Goal: Task Accomplishment & Management: Use online tool/utility

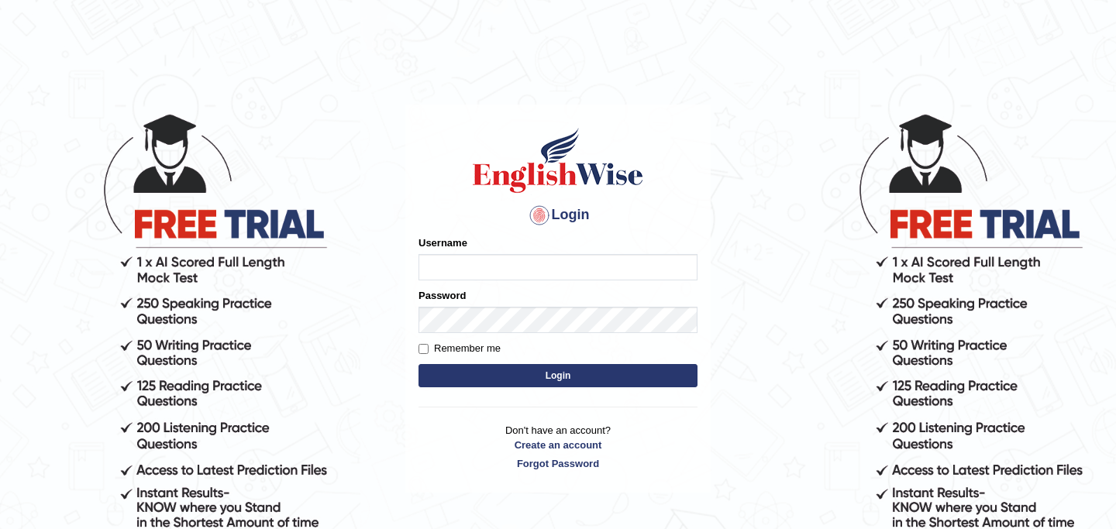
click at [451, 269] on input "Username" at bounding box center [557, 267] width 279 height 26
type input "daniza_parramatta"
click at [425, 348] on input "Remember me" at bounding box center [423, 349] width 10 height 10
checkbox input "true"
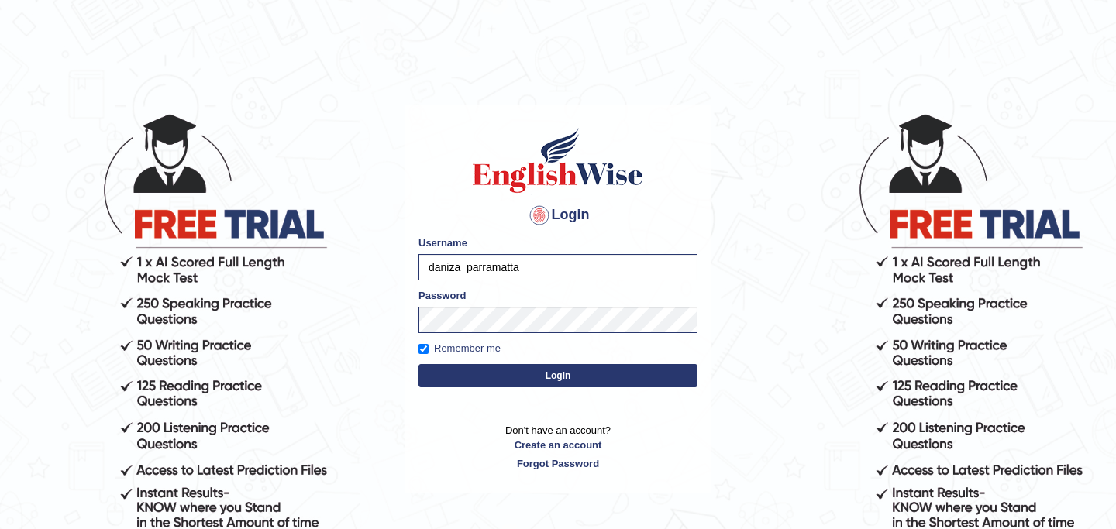
click at [447, 369] on button "Login" at bounding box center [557, 375] width 279 height 23
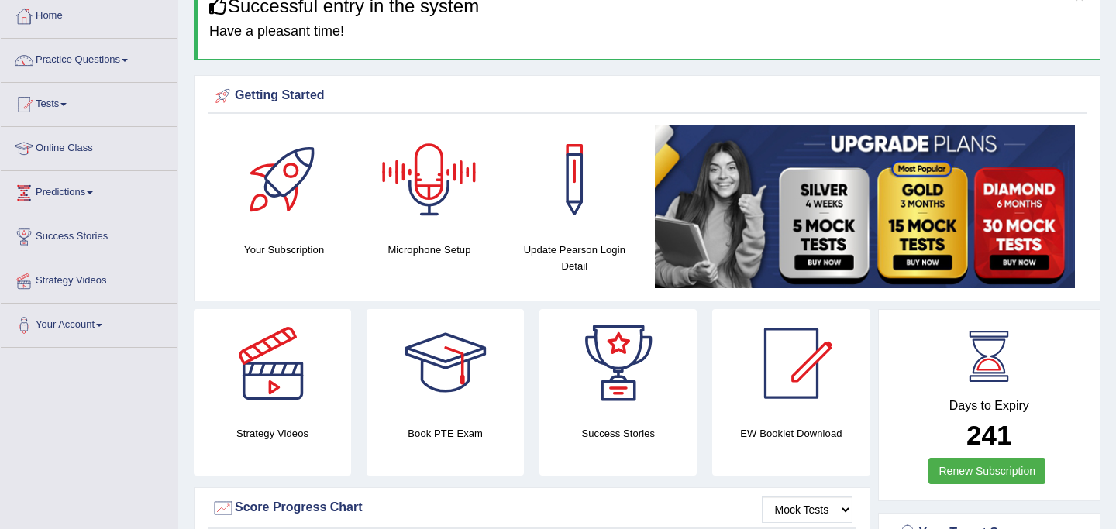
scroll to position [83, 0]
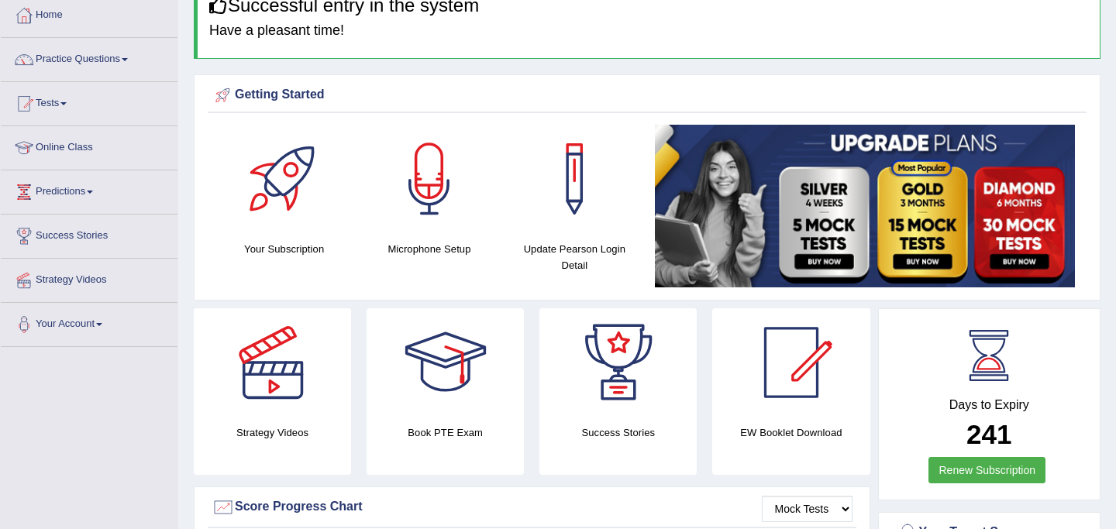
click at [277, 212] on div at bounding box center [284, 179] width 108 height 108
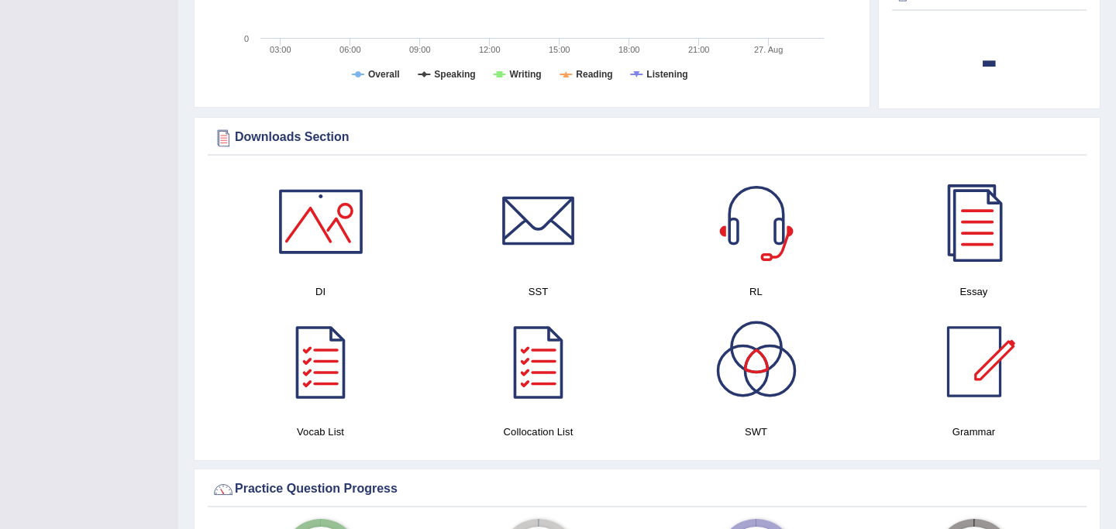
scroll to position [672, 0]
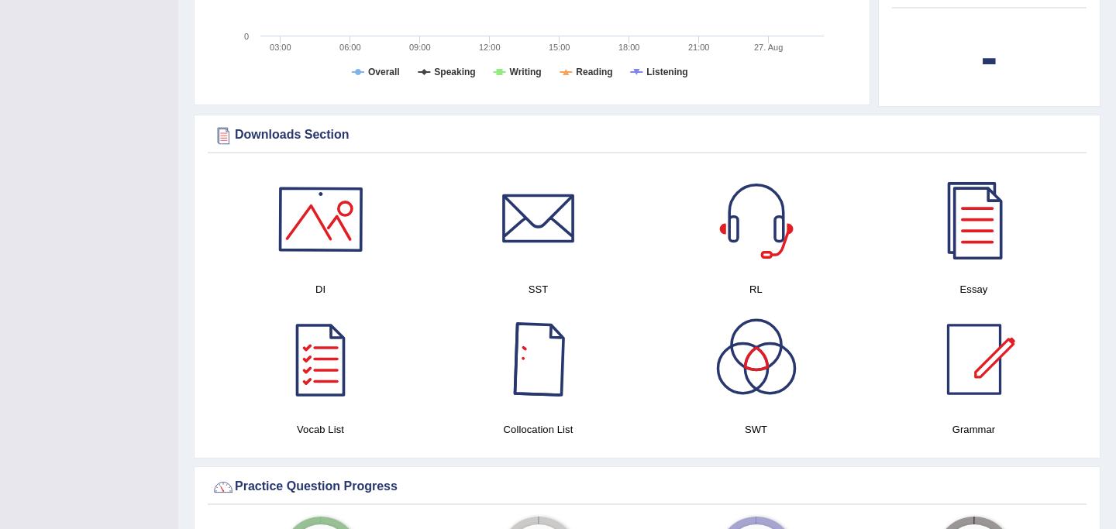
click at [342, 224] on div at bounding box center [321, 219] width 108 height 108
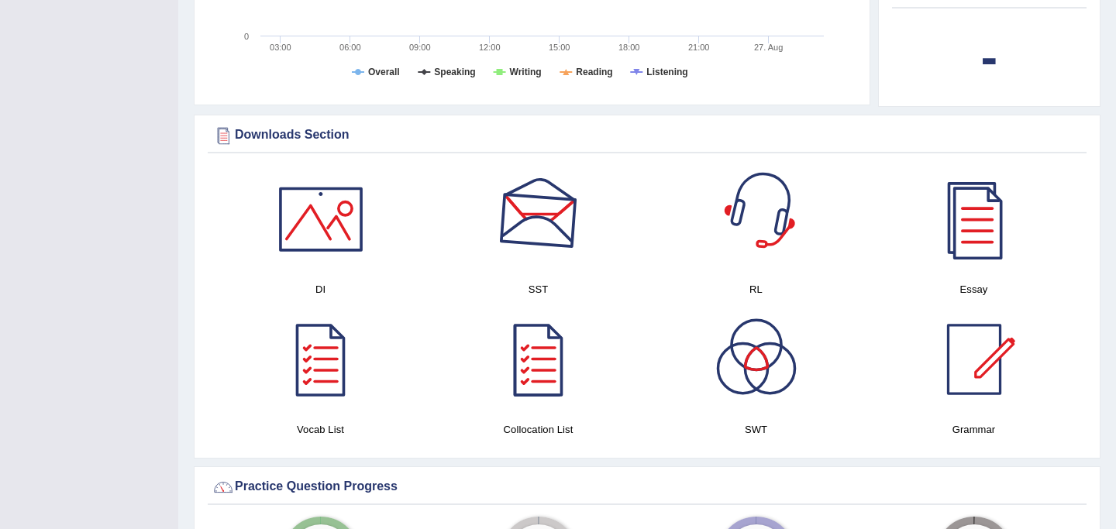
click at [524, 237] on div at bounding box center [538, 219] width 108 height 108
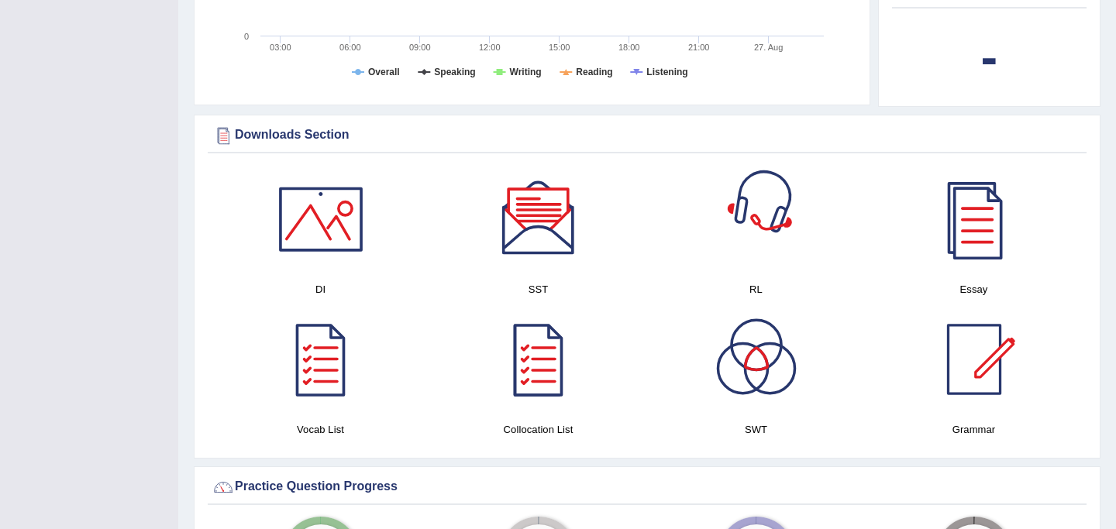
click at [758, 217] on div at bounding box center [756, 219] width 108 height 108
click at [976, 222] on div at bounding box center [974, 219] width 108 height 108
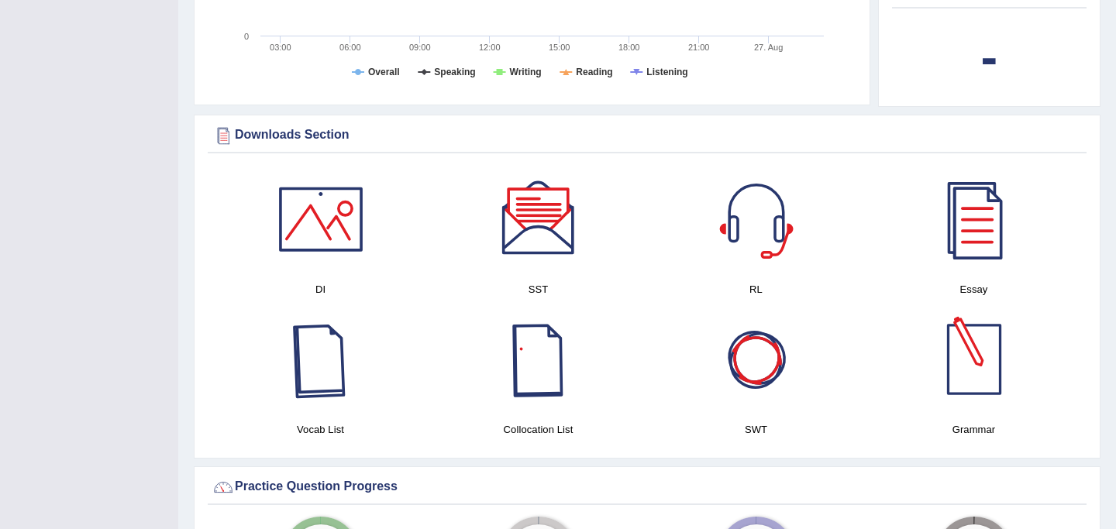
click at [326, 380] on div at bounding box center [321, 359] width 108 height 108
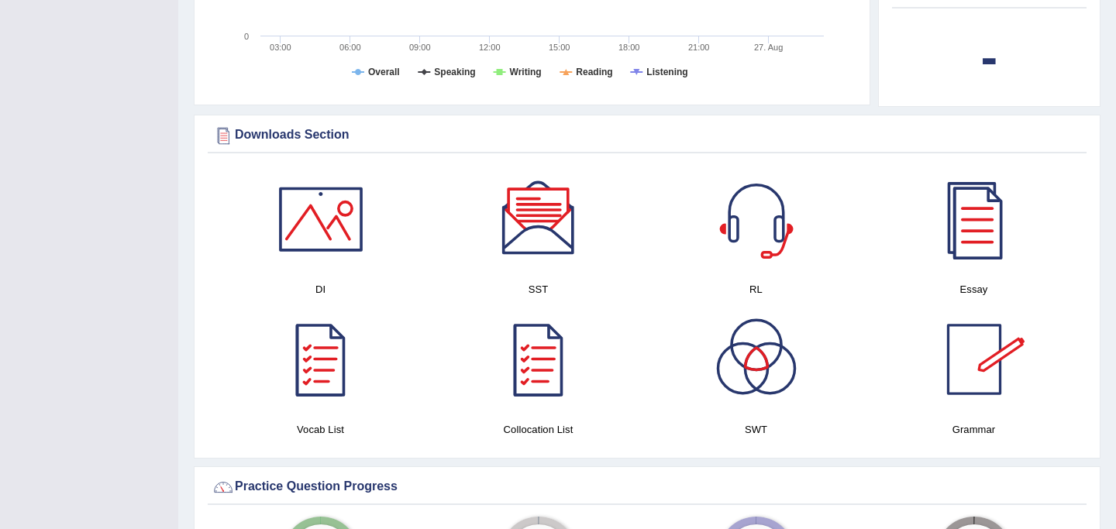
click at [545, 376] on div at bounding box center [538, 359] width 108 height 108
click at [743, 393] on div at bounding box center [756, 359] width 108 height 108
click at [969, 377] on div at bounding box center [974, 359] width 108 height 108
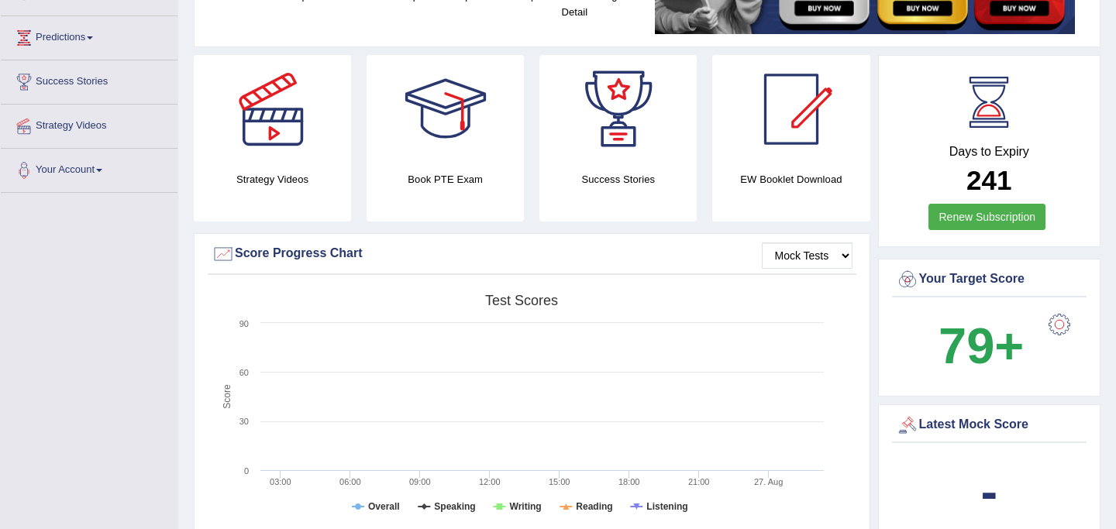
scroll to position [0, 0]
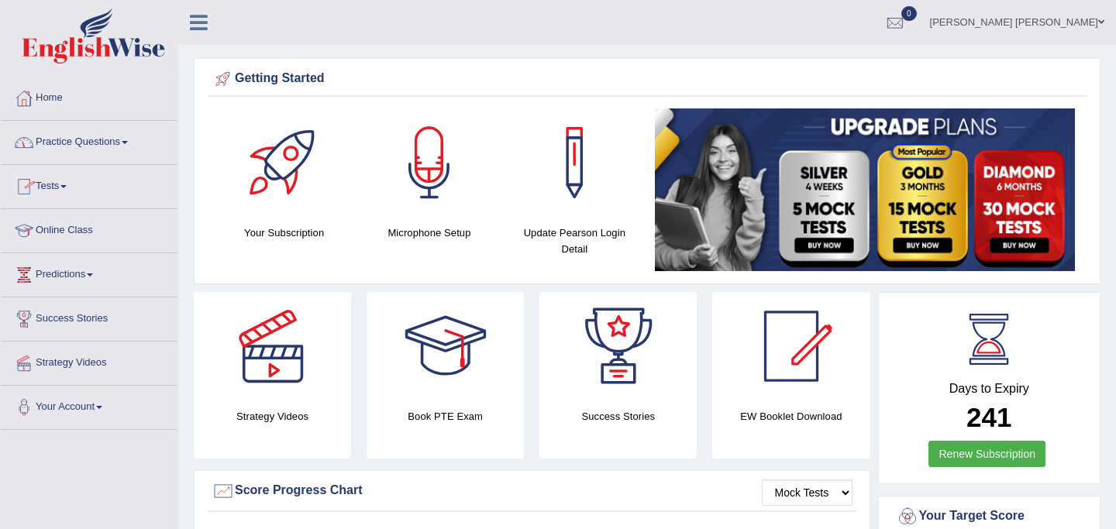
click at [60, 139] on link "Practice Questions" at bounding box center [89, 140] width 177 height 39
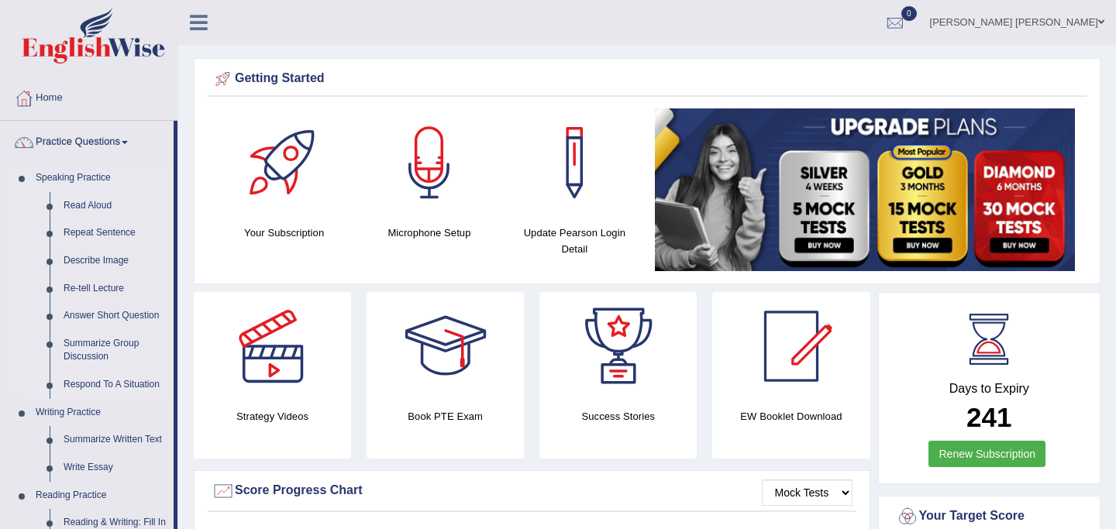
click at [108, 384] on link "Respond To A Situation" at bounding box center [115, 385] width 117 height 28
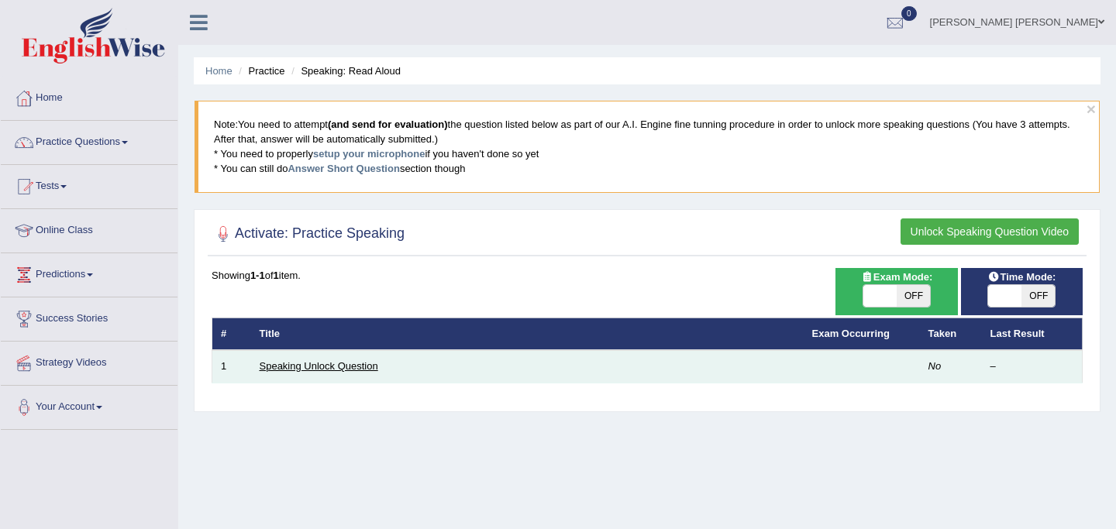
click at [363, 365] on link "Speaking Unlock Question" at bounding box center [319, 366] width 119 height 12
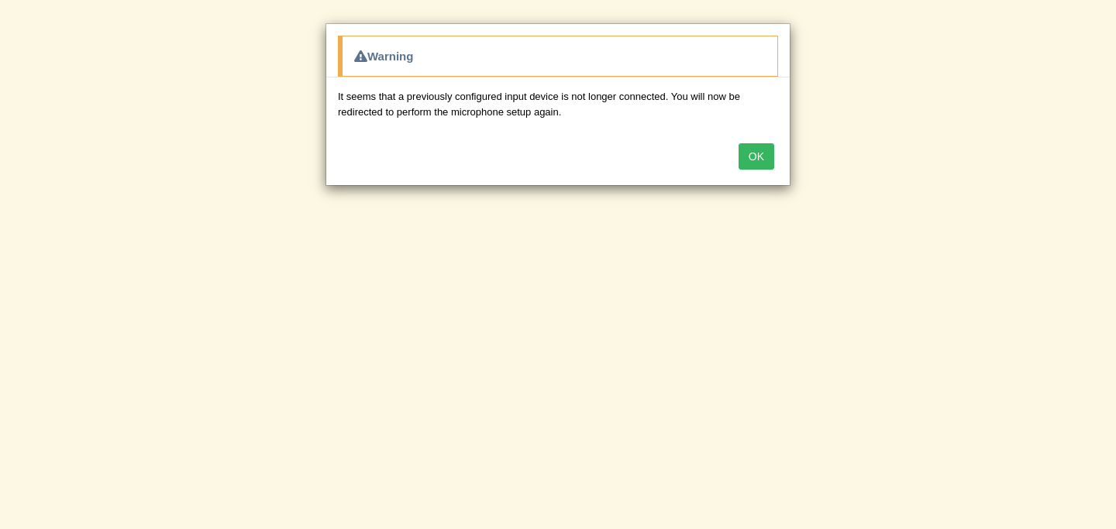
click at [759, 153] on button "OK" at bounding box center [756, 156] width 36 height 26
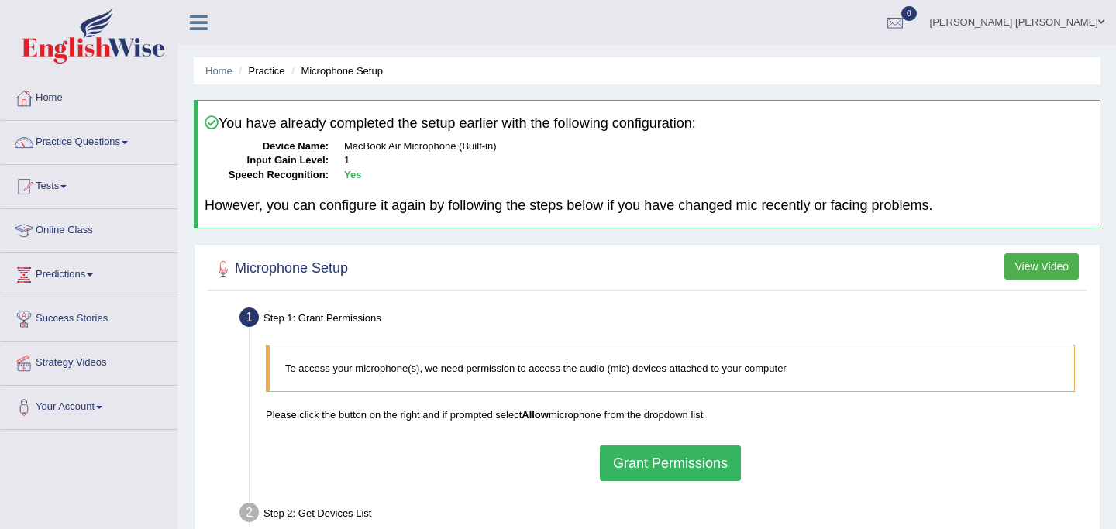
click at [669, 466] on button "Grant Permissions" at bounding box center [670, 464] width 141 height 36
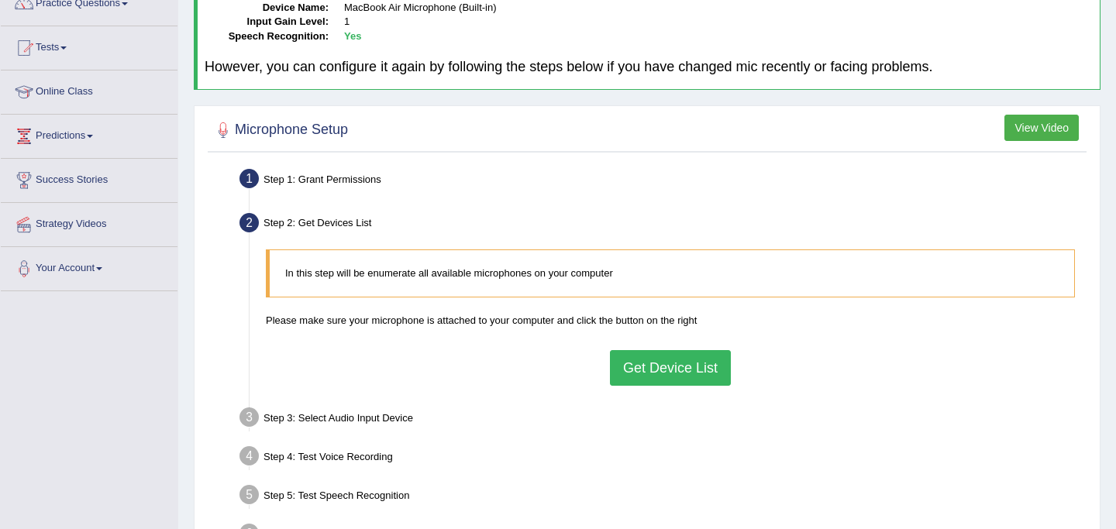
scroll to position [153, 0]
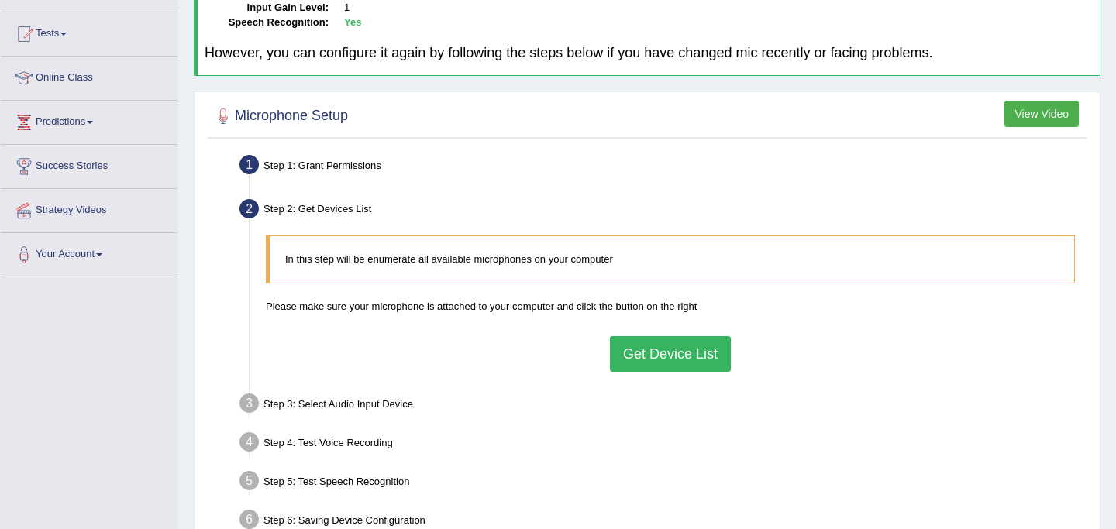
click at [669, 354] on button "Get Device List" at bounding box center [670, 354] width 121 height 36
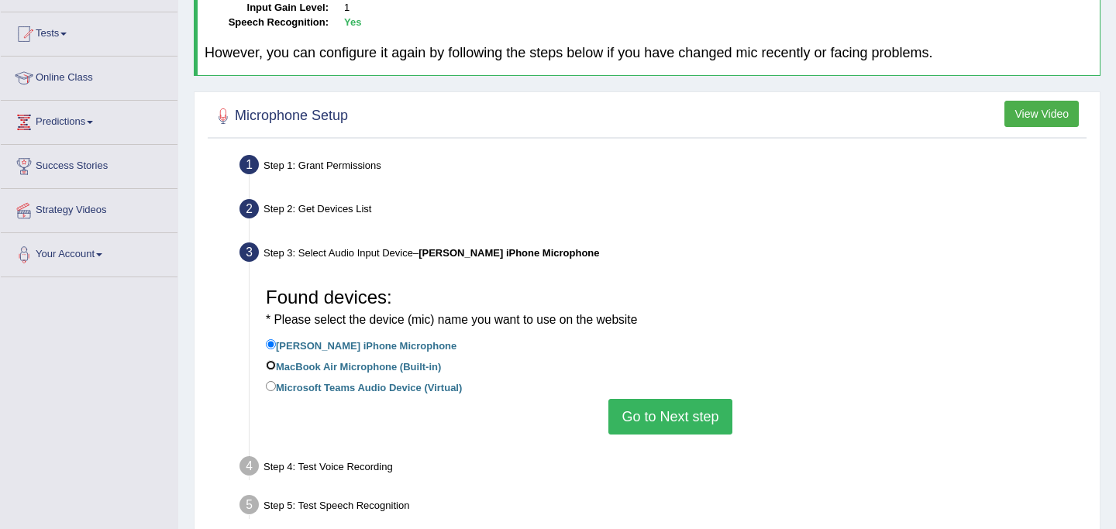
click at [266, 364] on input "MacBook Air Microphone (Built-in)" at bounding box center [271, 365] width 10 height 10
radio input "true"
click at [273, 346] on input "[PERSON_NAME] iPhone Microphone" at bounding box center [271, 344] width 10 height 10
radio input "true"
click at [270, 365] on input "MacBook Air Microphone (Built-in)" at bounding box center [271, 365] width 10 height 10
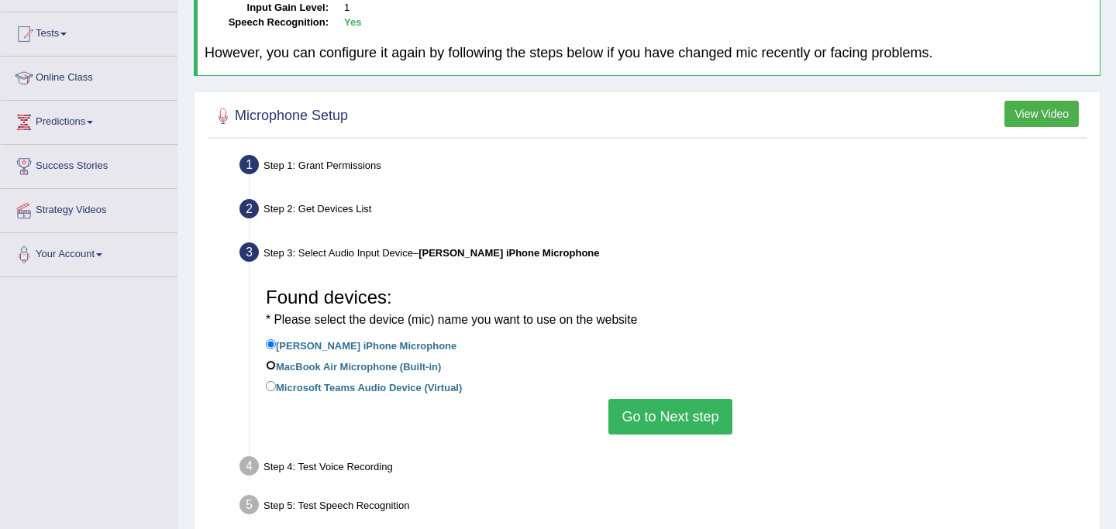
radio input "true"
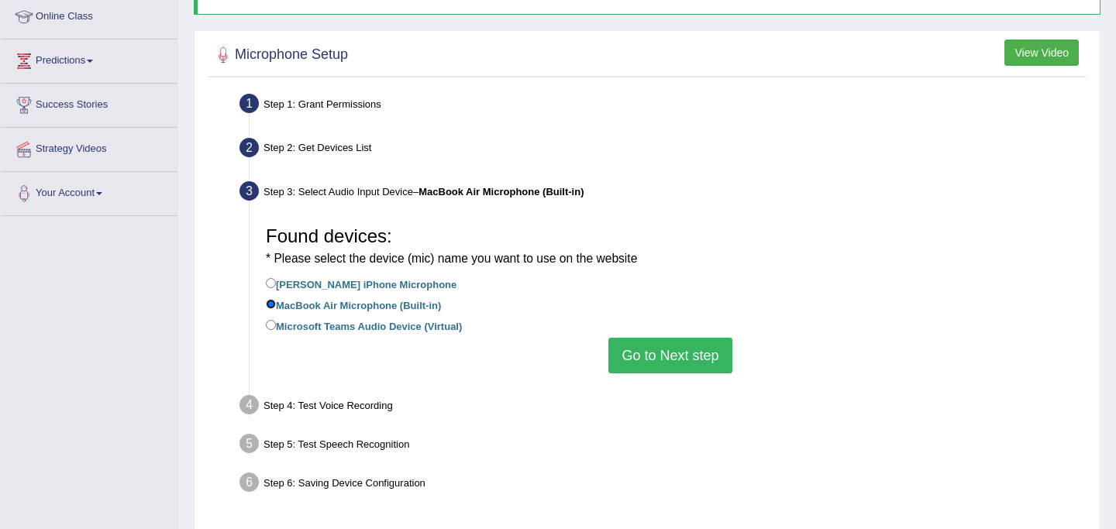
scroll to position [284, 0]
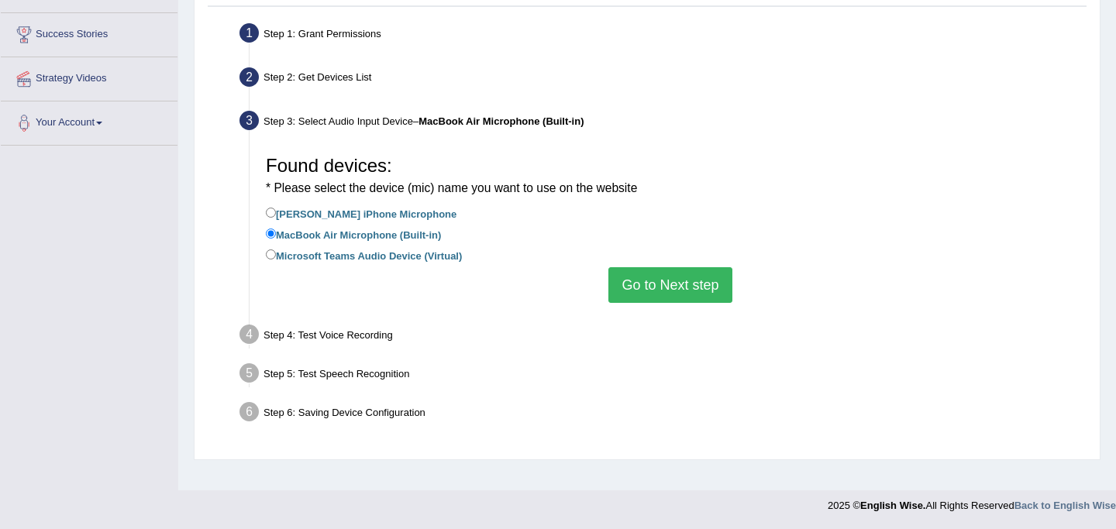
click at [681, 283] on button "Go to Next step" at bounding box center [669, 285] width 123 height 36
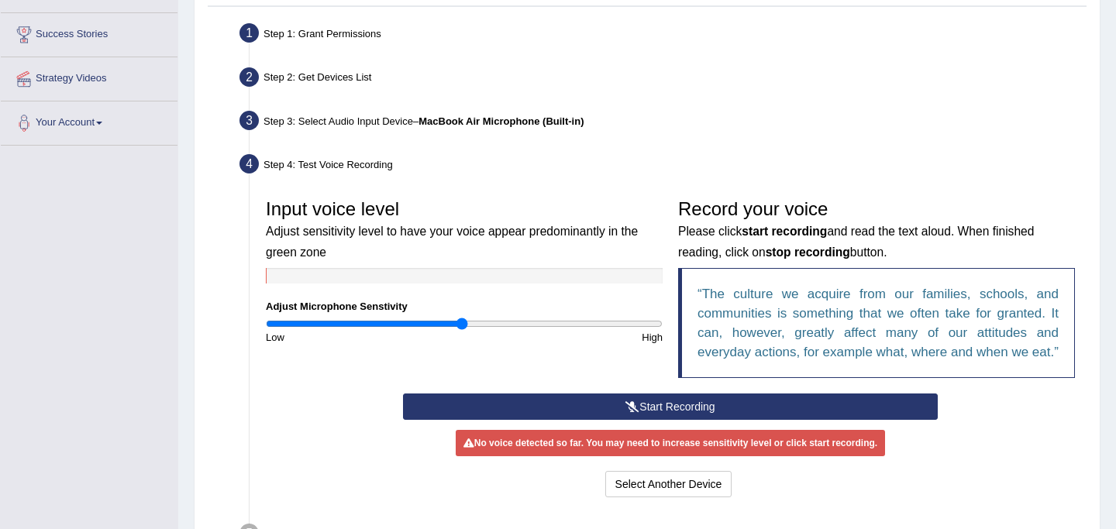
click at [645, 420] on button "Start Recording" at bounding box center [670, 407] width 534 height 26
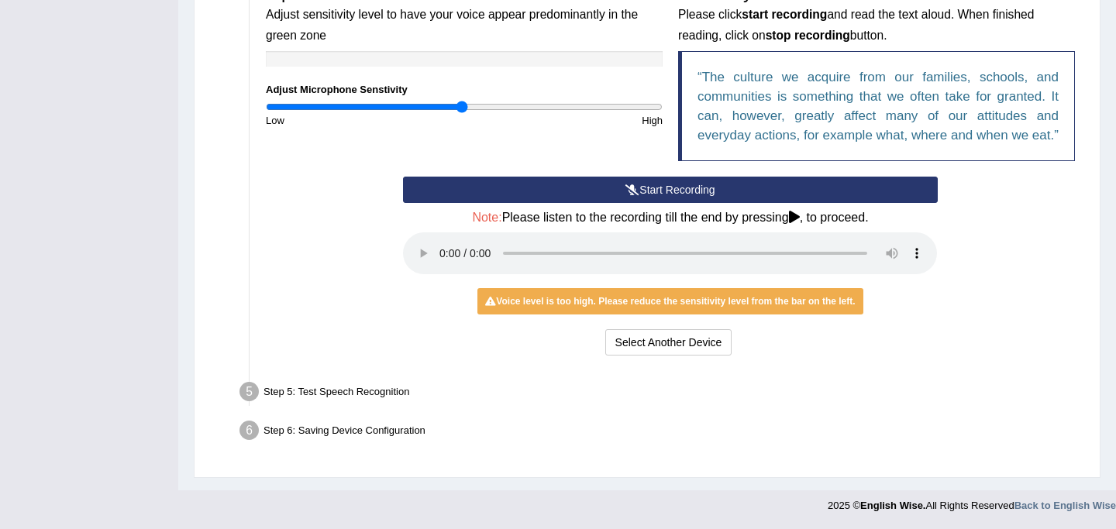
scroll to position [519, 0]
click at [681, 187] on button "Start Recording" at bounding box center [670, 190] width 534 height 26
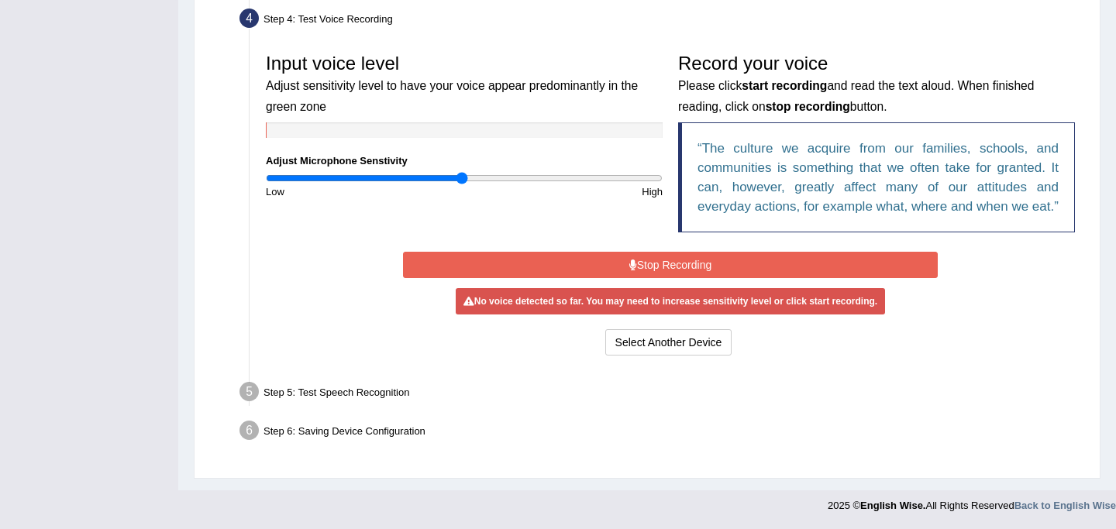
scroll to position [449, 0]
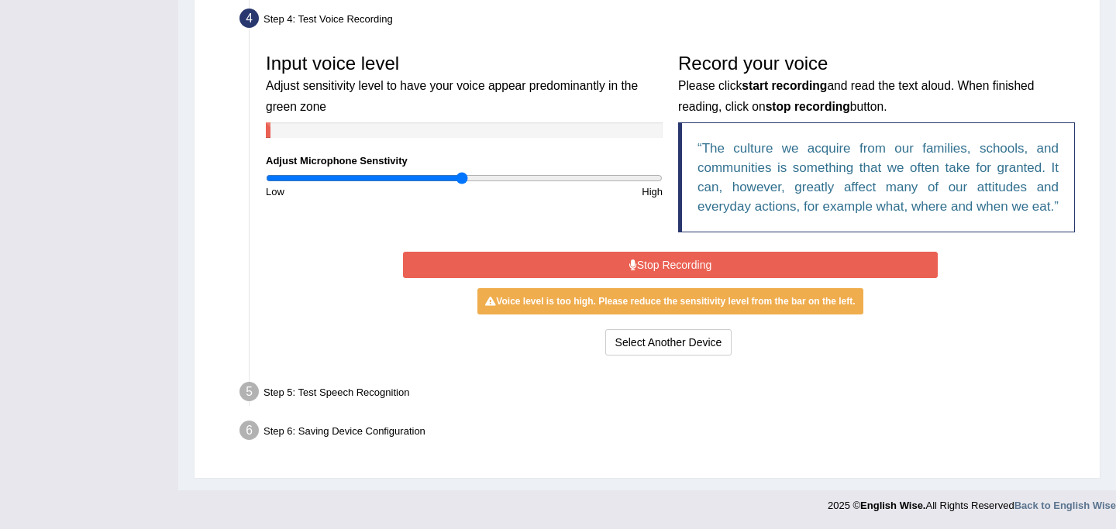
click at [617, 259] on button "Stop Recording" at bounding box center [670, 265] width 534 height 26
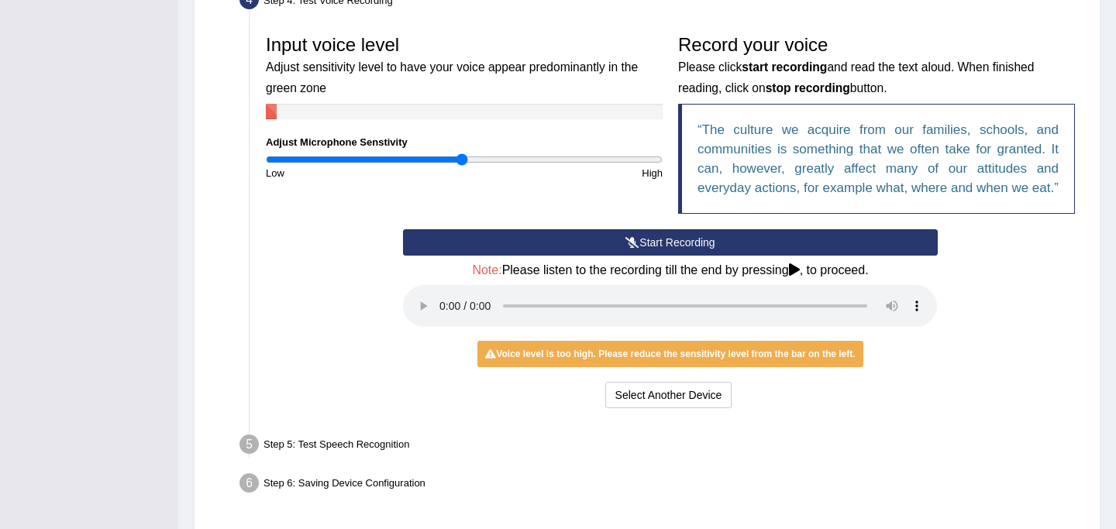
click at [800, 276] on icon at bounding box center [794, 269] width 11 height 12
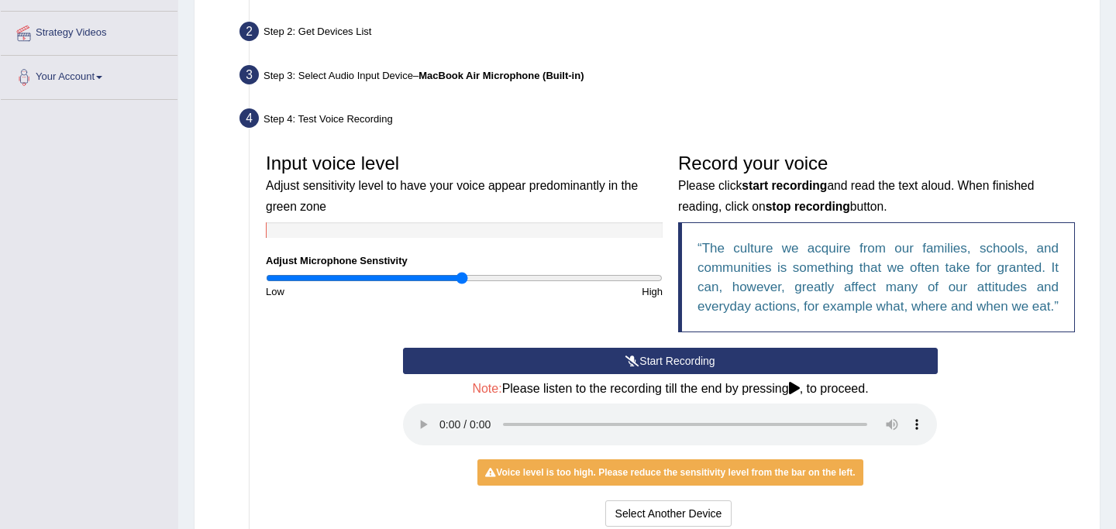
scroll to position [333, 0]
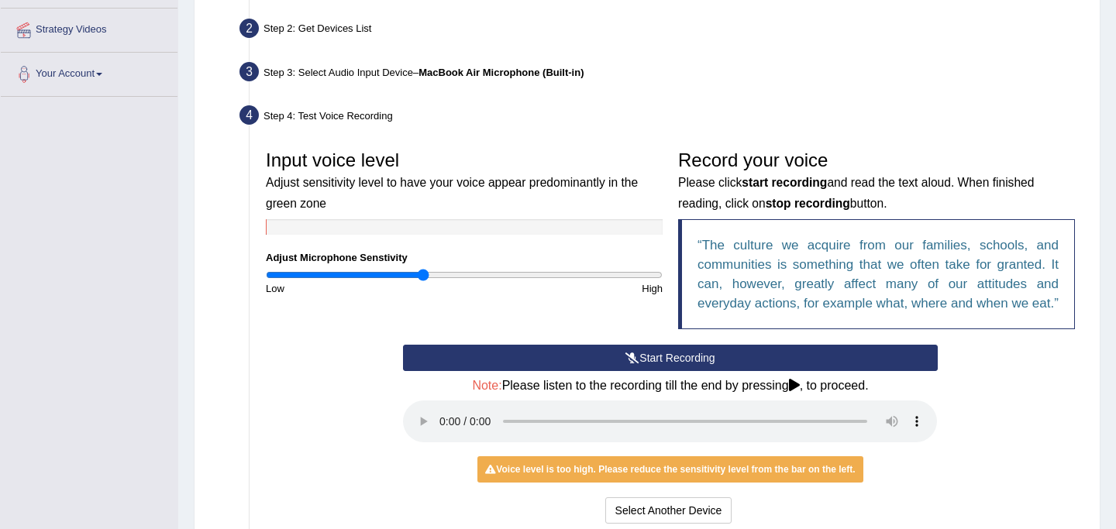
click at [425, 274] on input "range" at bounding box center [464, 275] width 397 height 12
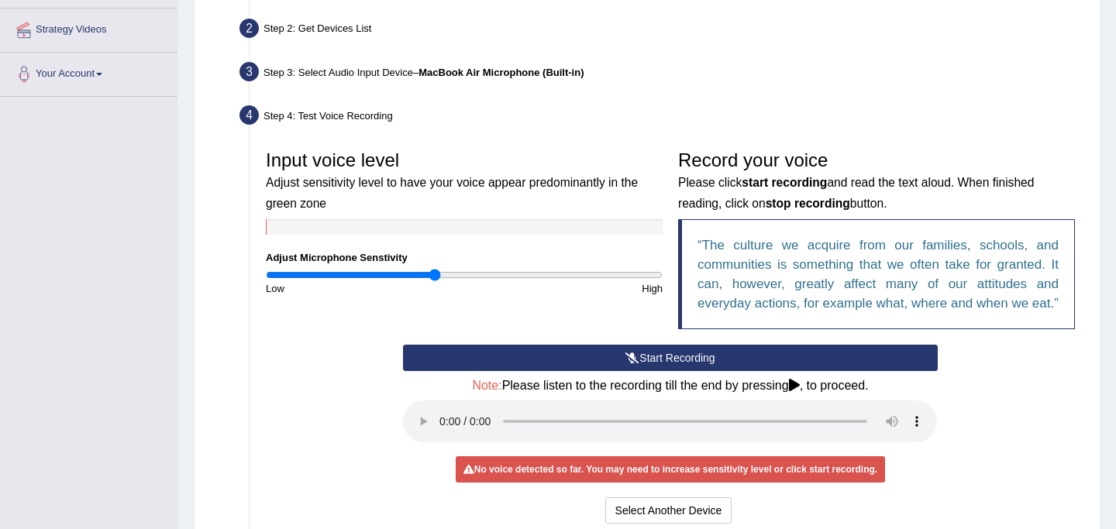
type input "0.86"
click at [433, 274] on input "range" at bounding box center [464, 275] width 397 height 12
click at [553, 371] on button "Start Recording" at bounding box center [670, 358] width 534 height 26
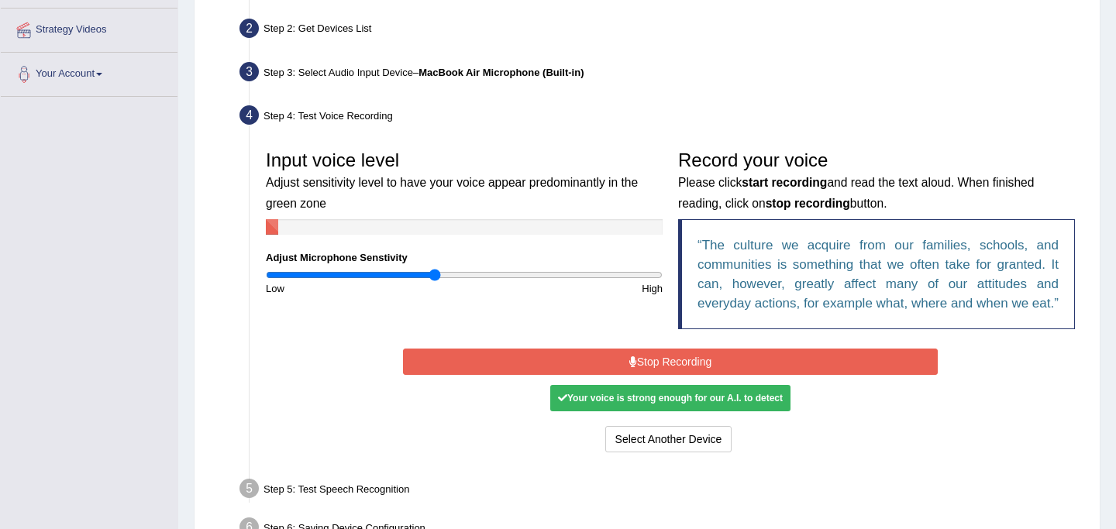
click at [553, 371] on button "Stop Recording" at bounding box center [670, 362] width 534 height 26
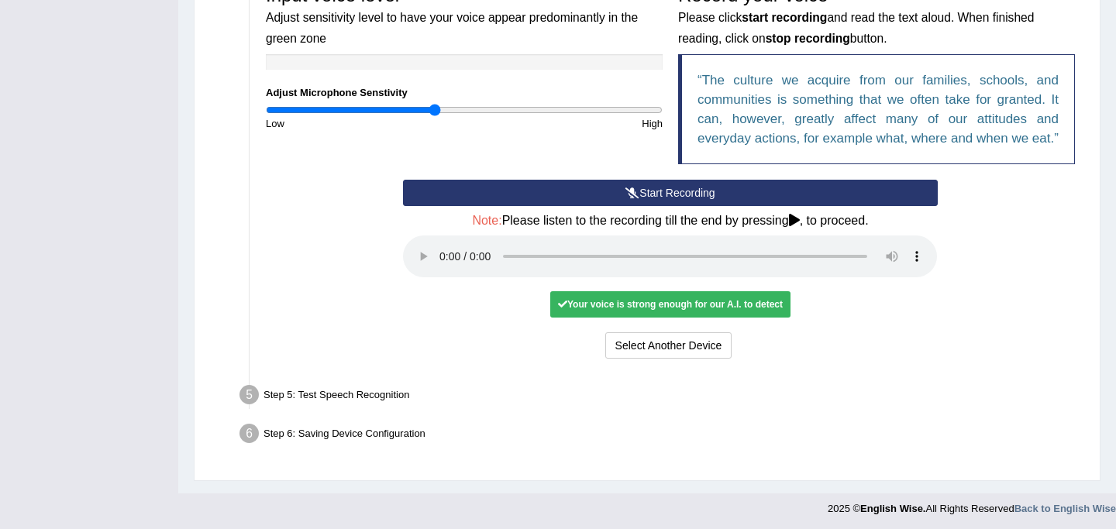
scroll to position [519, 0]
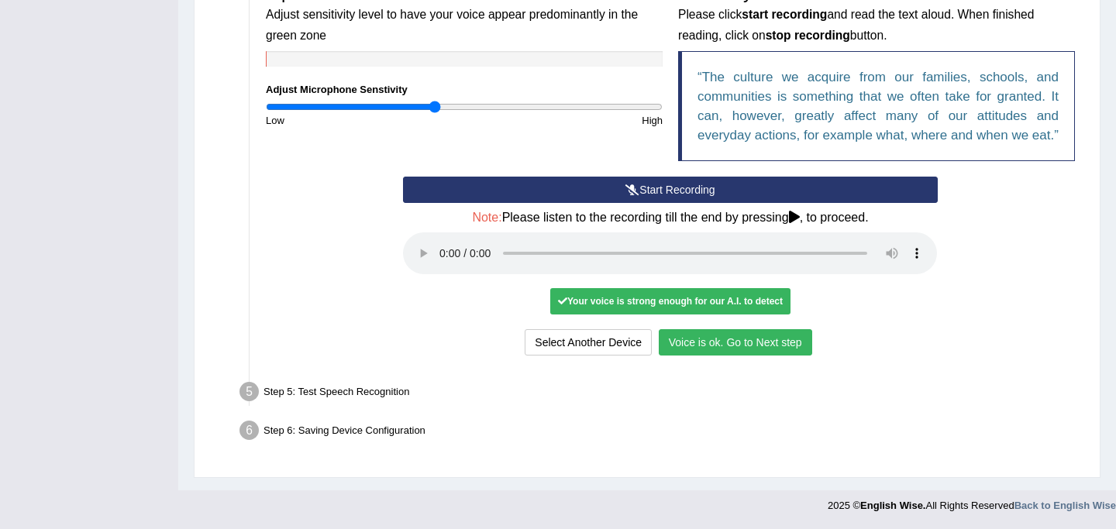
click at [722, 341] on button "Voice is ok. Go to Next step" at bounding box center [735, 342] width 153 height 26
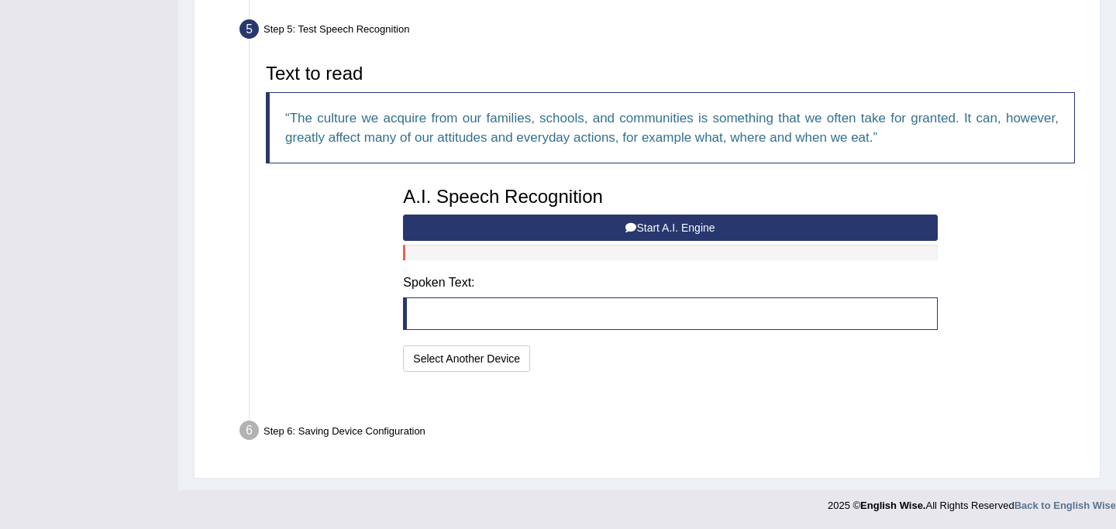
scroll to position [439, 0]
